Goal: Task Accomplishment & Management: Manage account settings

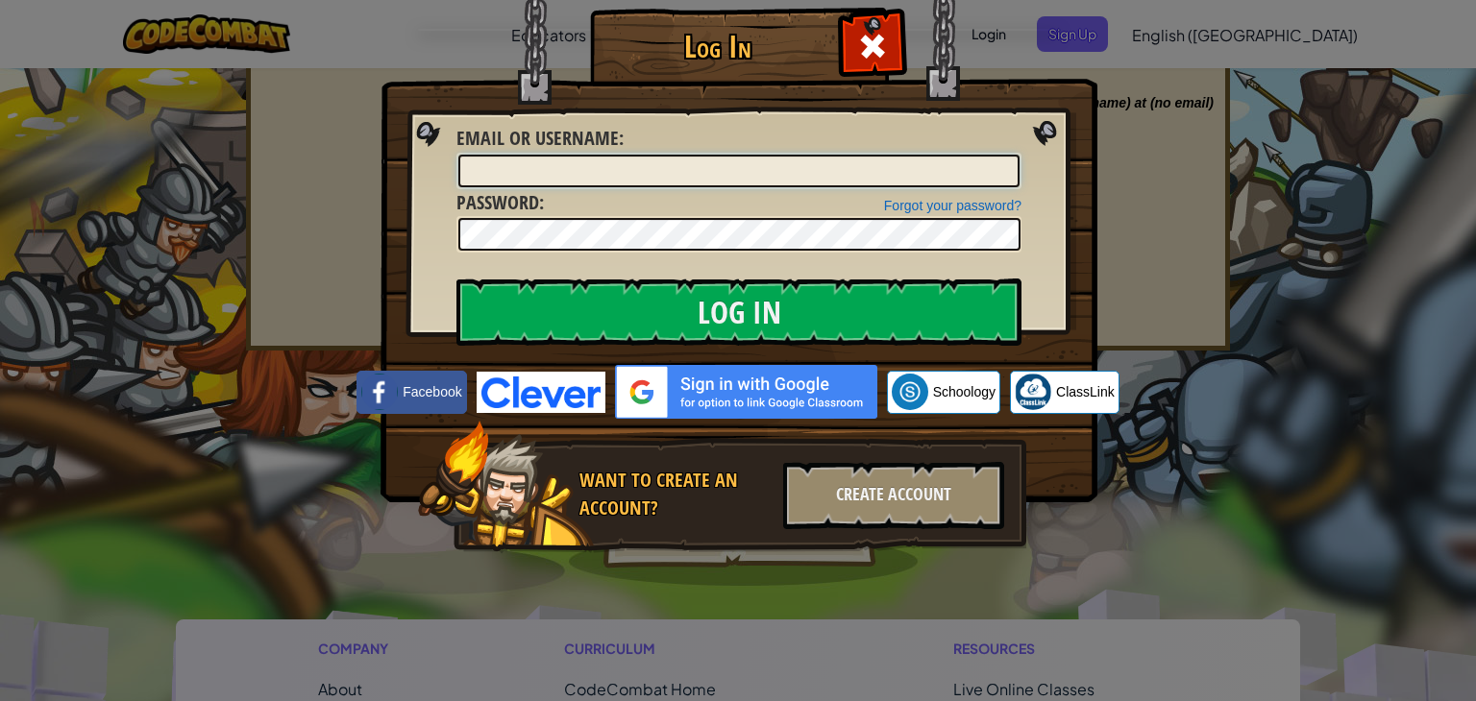
type input "[PERSON_NAME].codecombat"
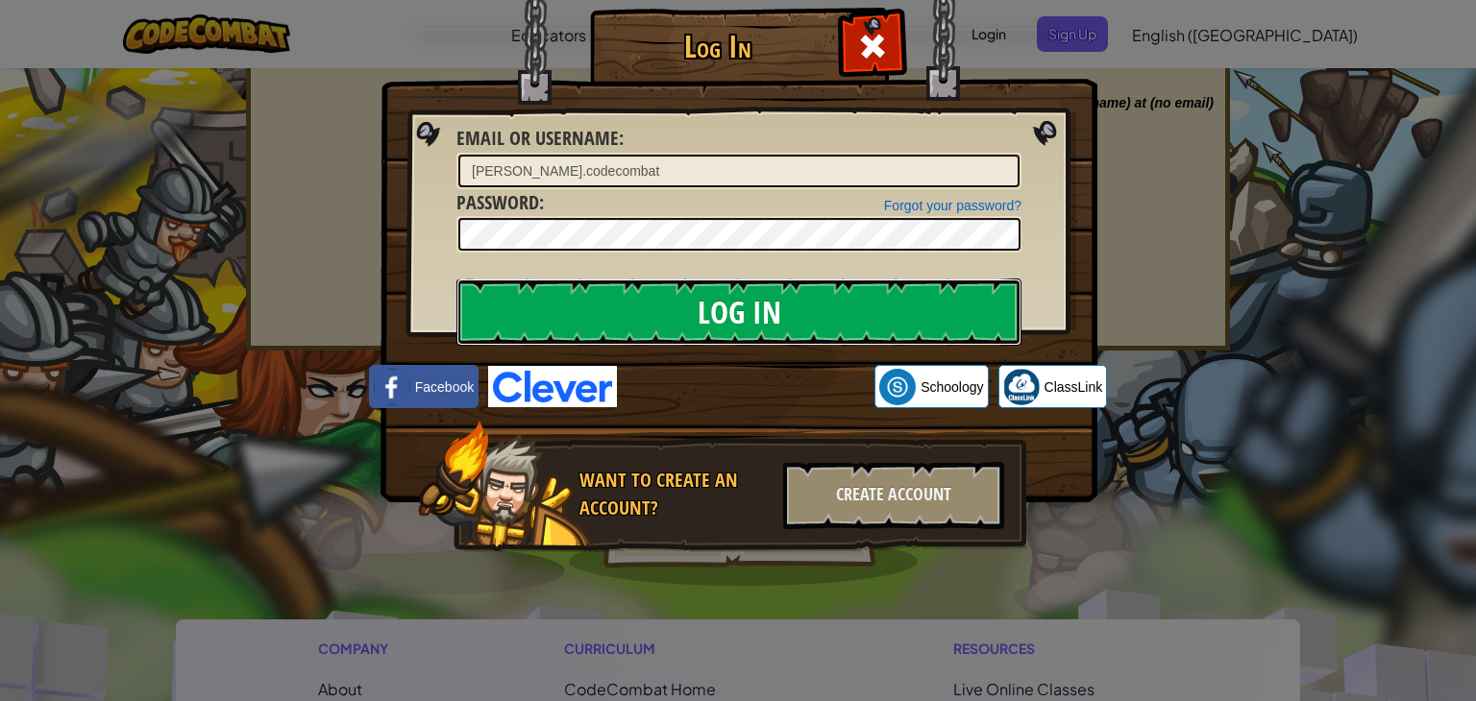
click at [722, 297] on input "Log In" at bounding box center [738, 312] width 565 height 67
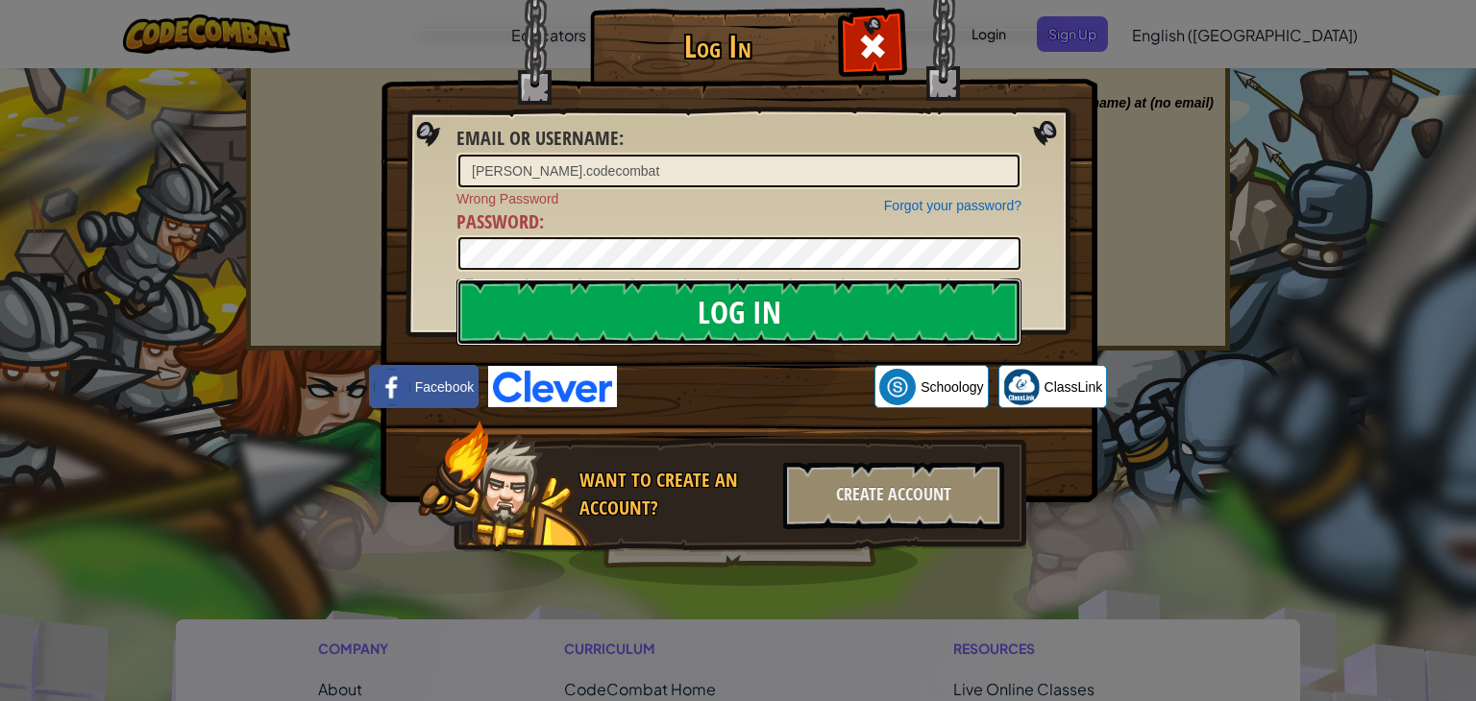
click at [795, 313] on input "Log In" at bounding box center [738, 312] width 565 height 67
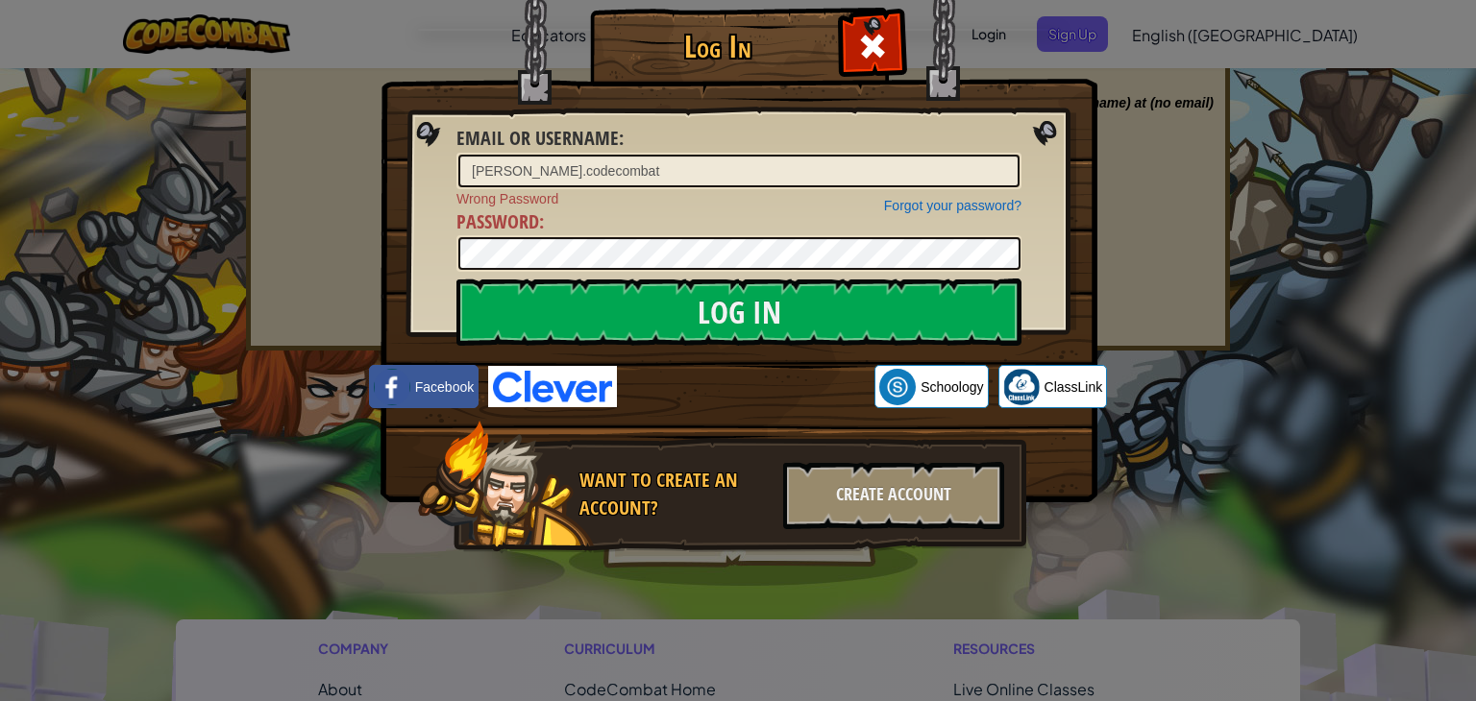
click at [1121, 37] on div "Log In Email or Username : [PERSON_NAME].codecombat Forgot your password? Wrong…" at bounding box center [738, 350] width 1476 height 701
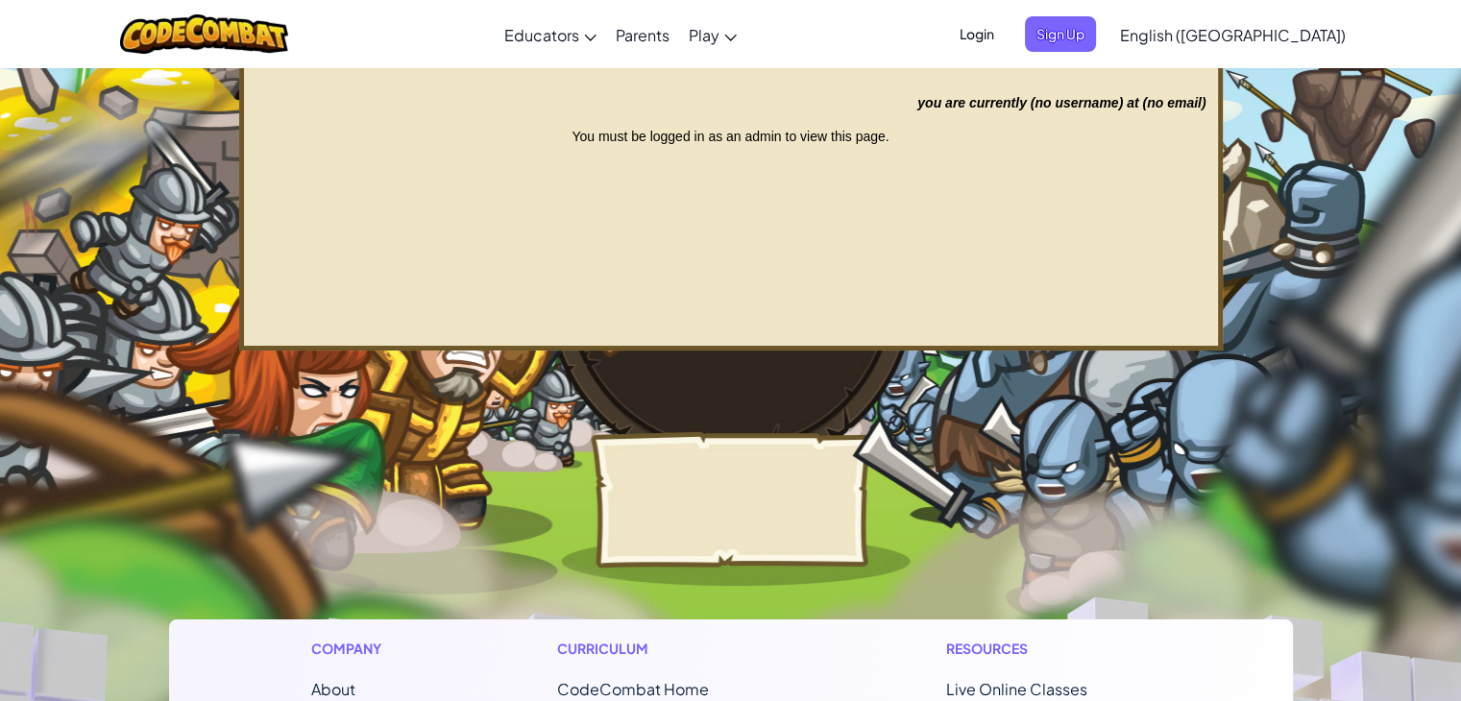
click at [1006, 39] on span "Login" at bounding box center [977, 34] width 58 height 36
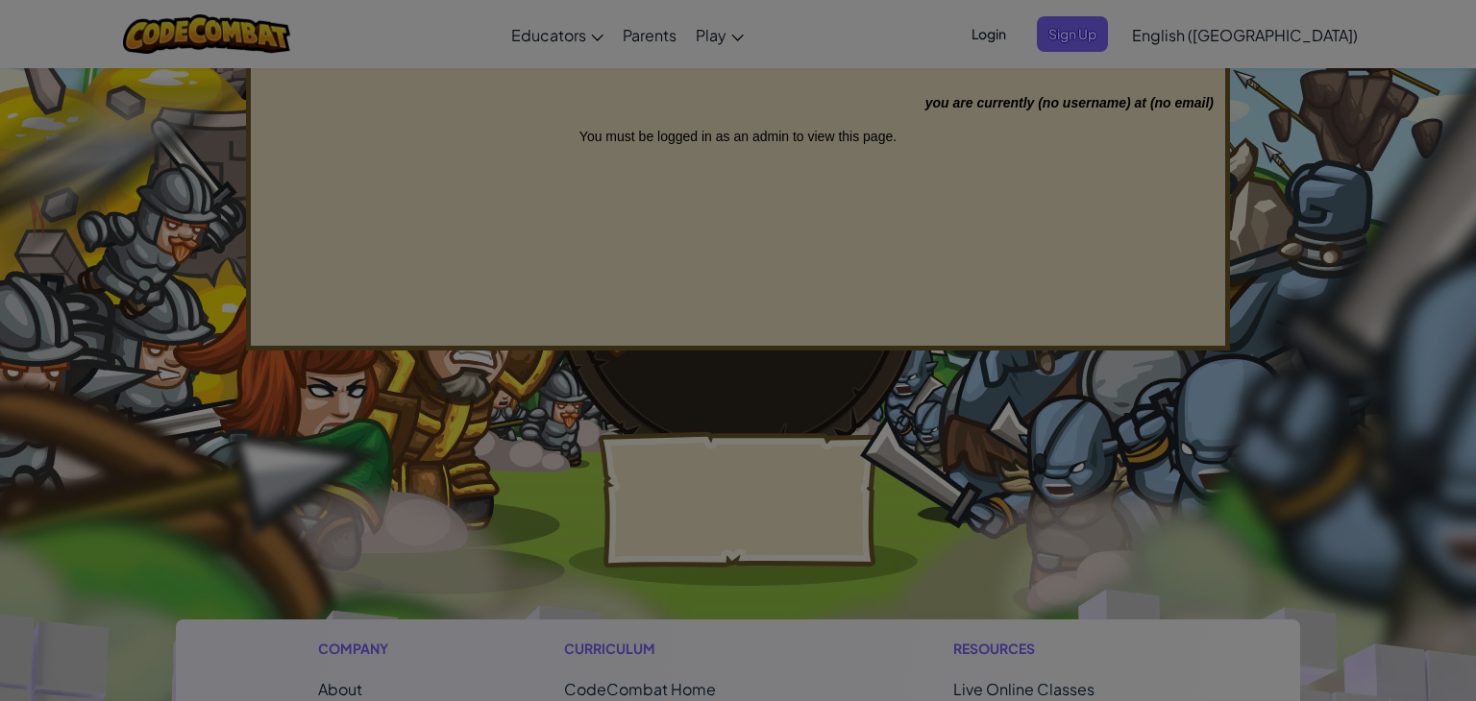
type input "[PERSON_NAME].codecombat"
